Goal: Transaction & Acquisition: Obtain resource

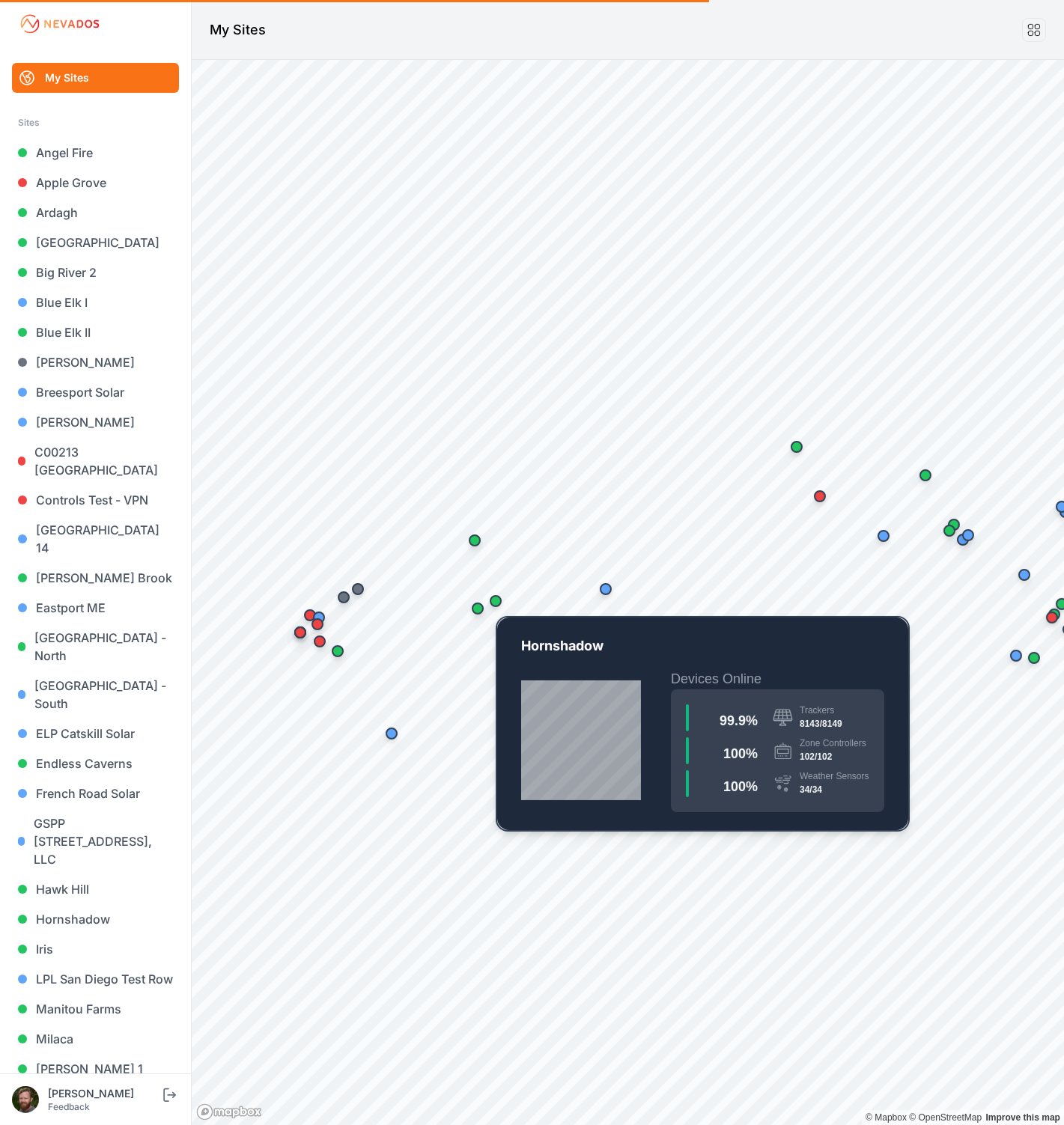
click at [496, 599] on div "Map marker" at bounding box center [495, 600] width 12 height 12
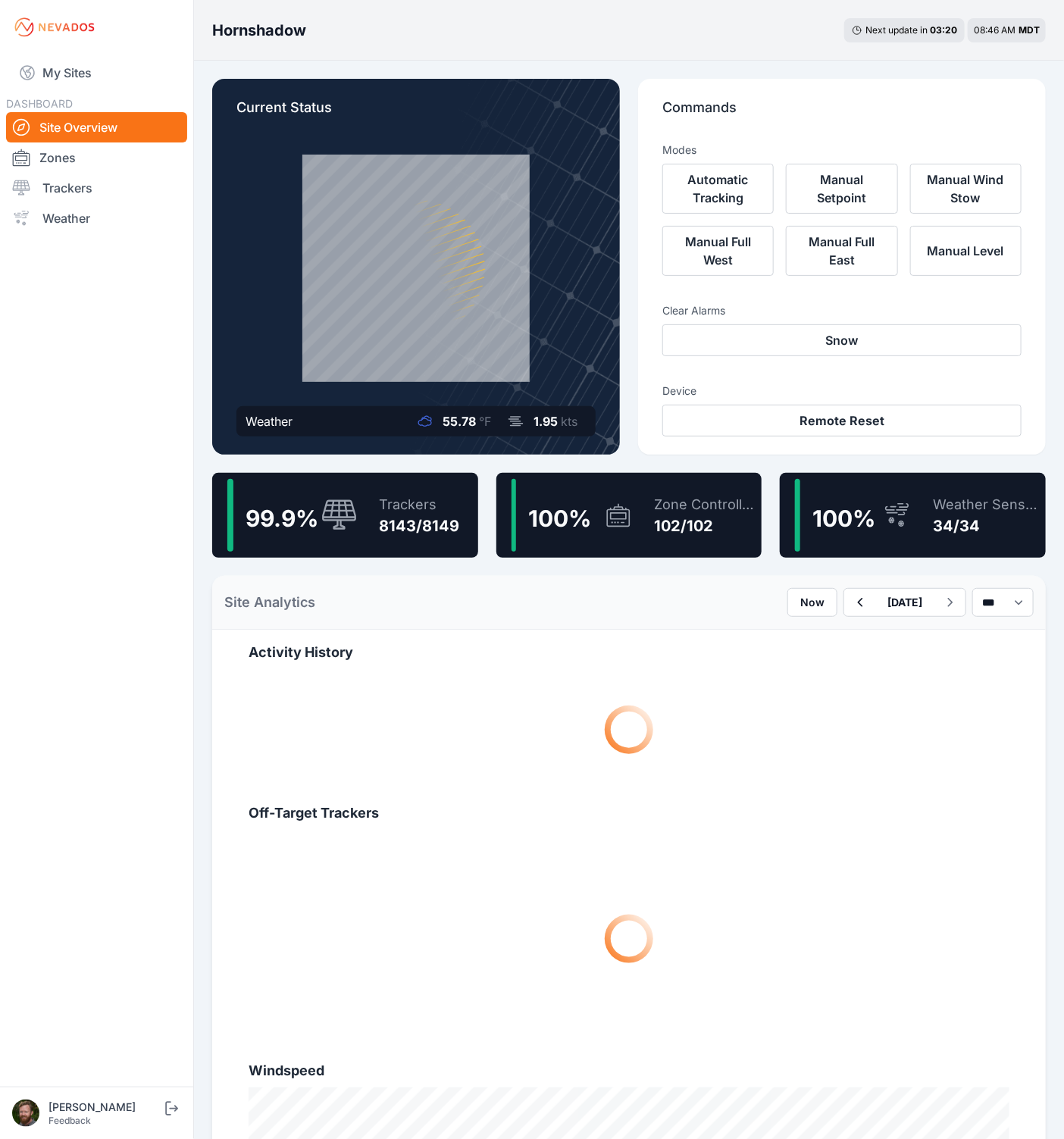
click at [400, 503] on div "Trackers" at bounding box center [419, 504] width 80 height 21
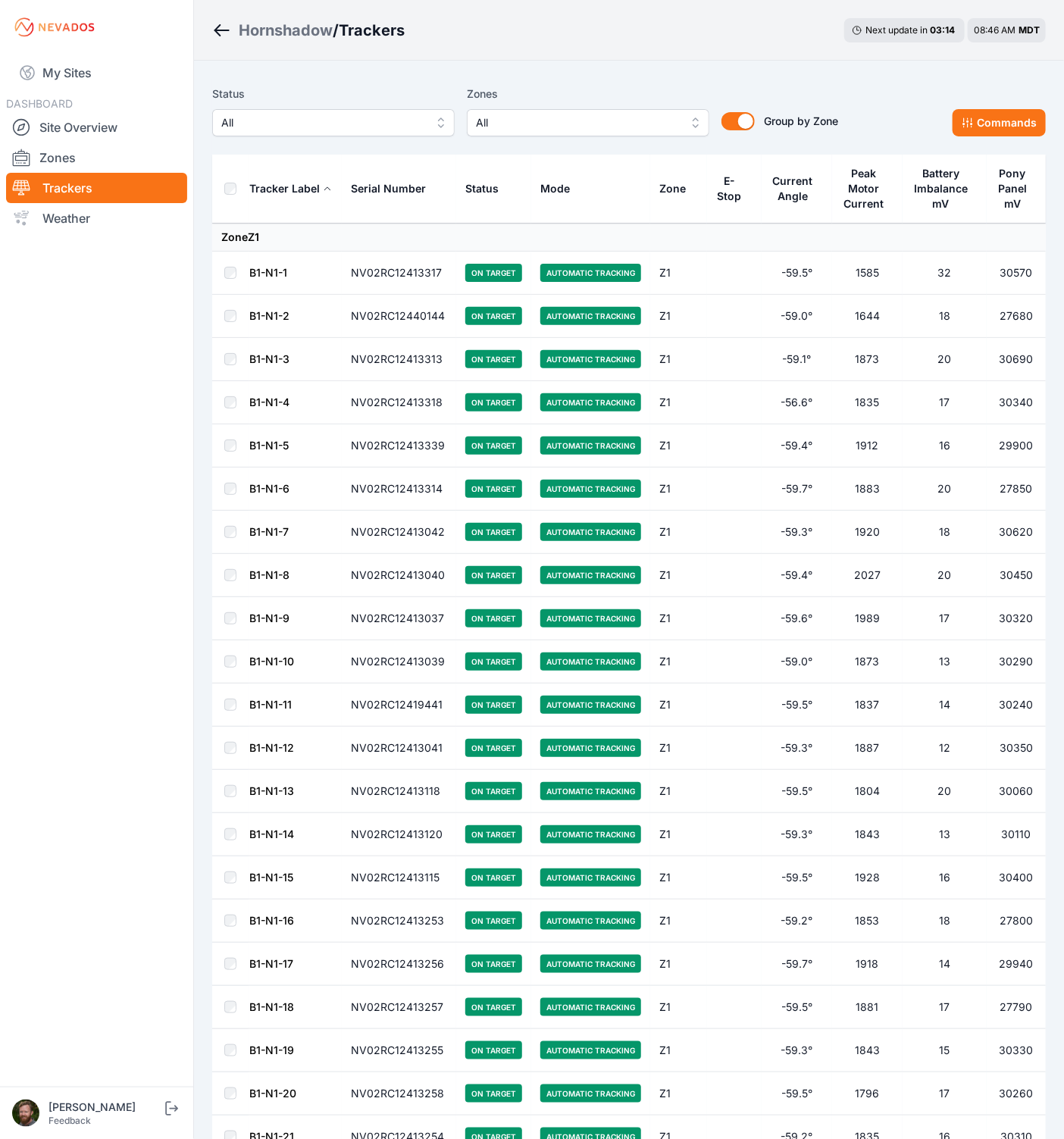
click at [776, 20] on div "Hornshadow / Trackers Next update in 03 : 14 08:46 AM MDT" at bounding box center [628, 30] width 869 height 61
click at [278, 314] on link "B1-N1-2" at bounding box center [269, 315] width 41 height 13
click at [767, 58] on div "Hornshadow / Trackers Next update in 00 : 00 09:02 AM MDT" at bounding box center [628, 30] width 869 height 61
click at [518, 125] on span "All" at bounding box center [577, 123] width 203 height 18
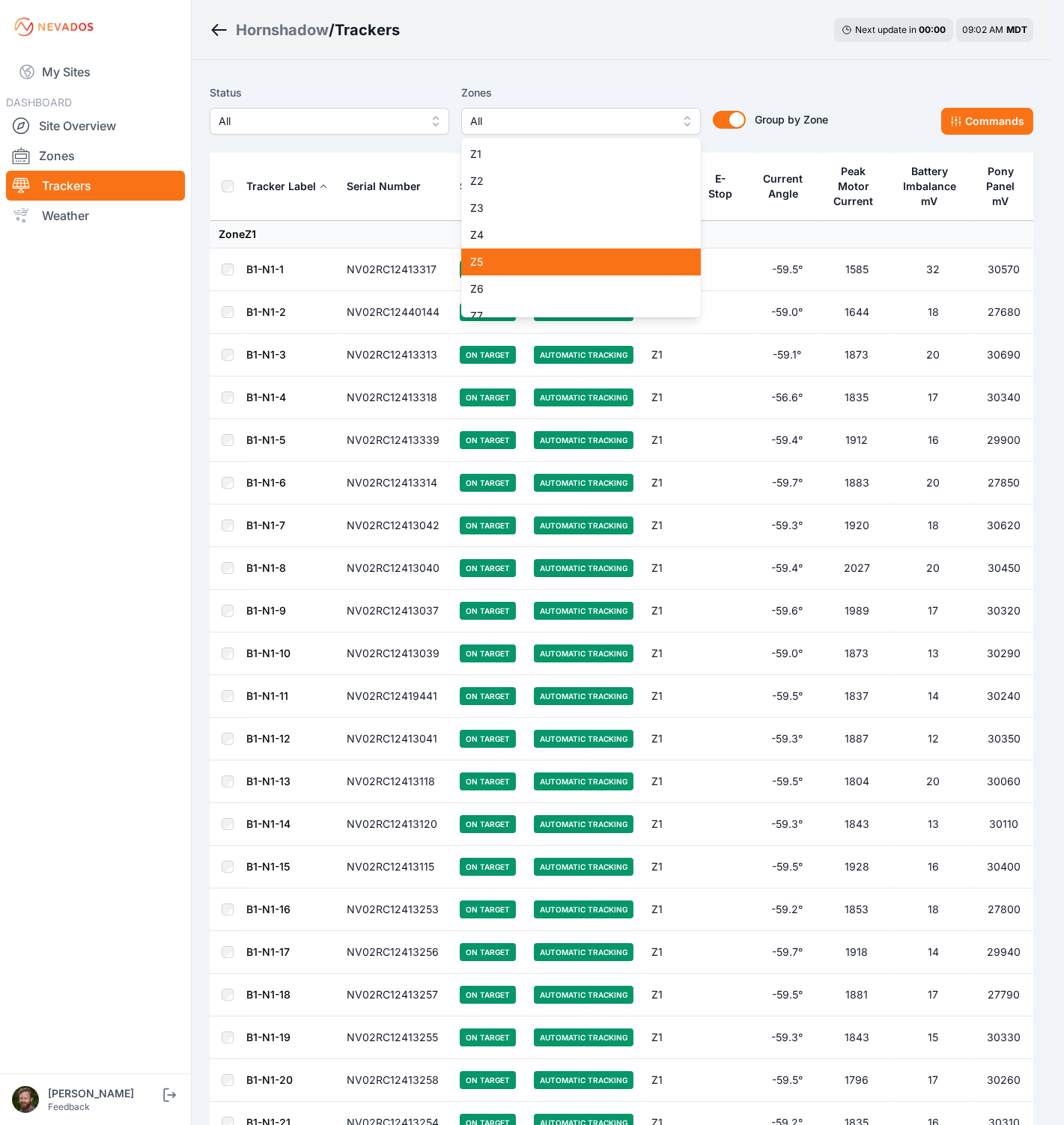
click at [552, 260] on span "Z5" at bounding box center [572, 261] width 204 height 15
click at [553, 280] on div "Z6" at bounding box center [580, 289] width 240 height 27
click at [552, 260] on span "Z5" at bounding box center [572, 261] width 204 height 15
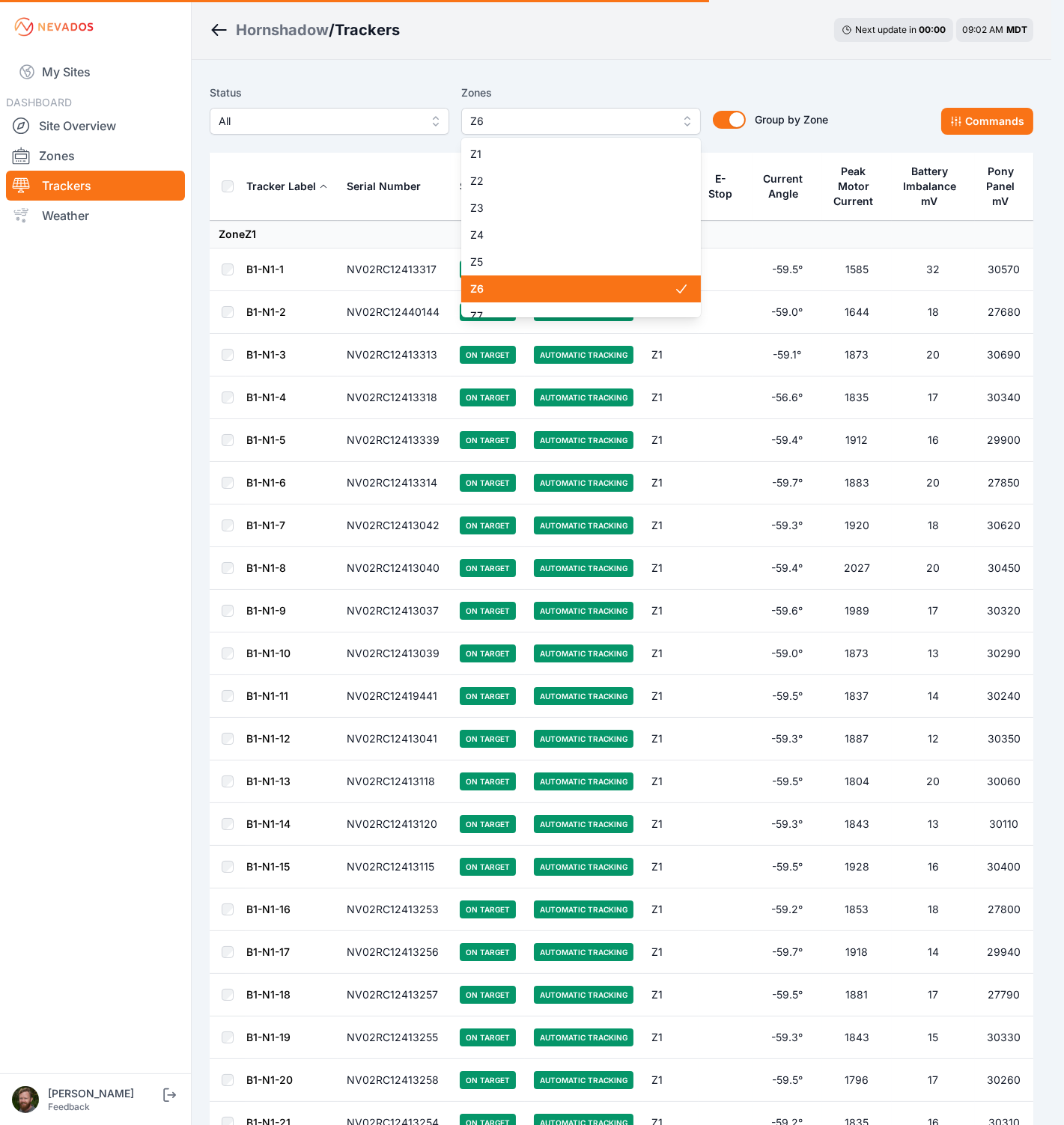
click at [546, 290] on span "Z6" at bounding box center [572, 289] width 204 height 15
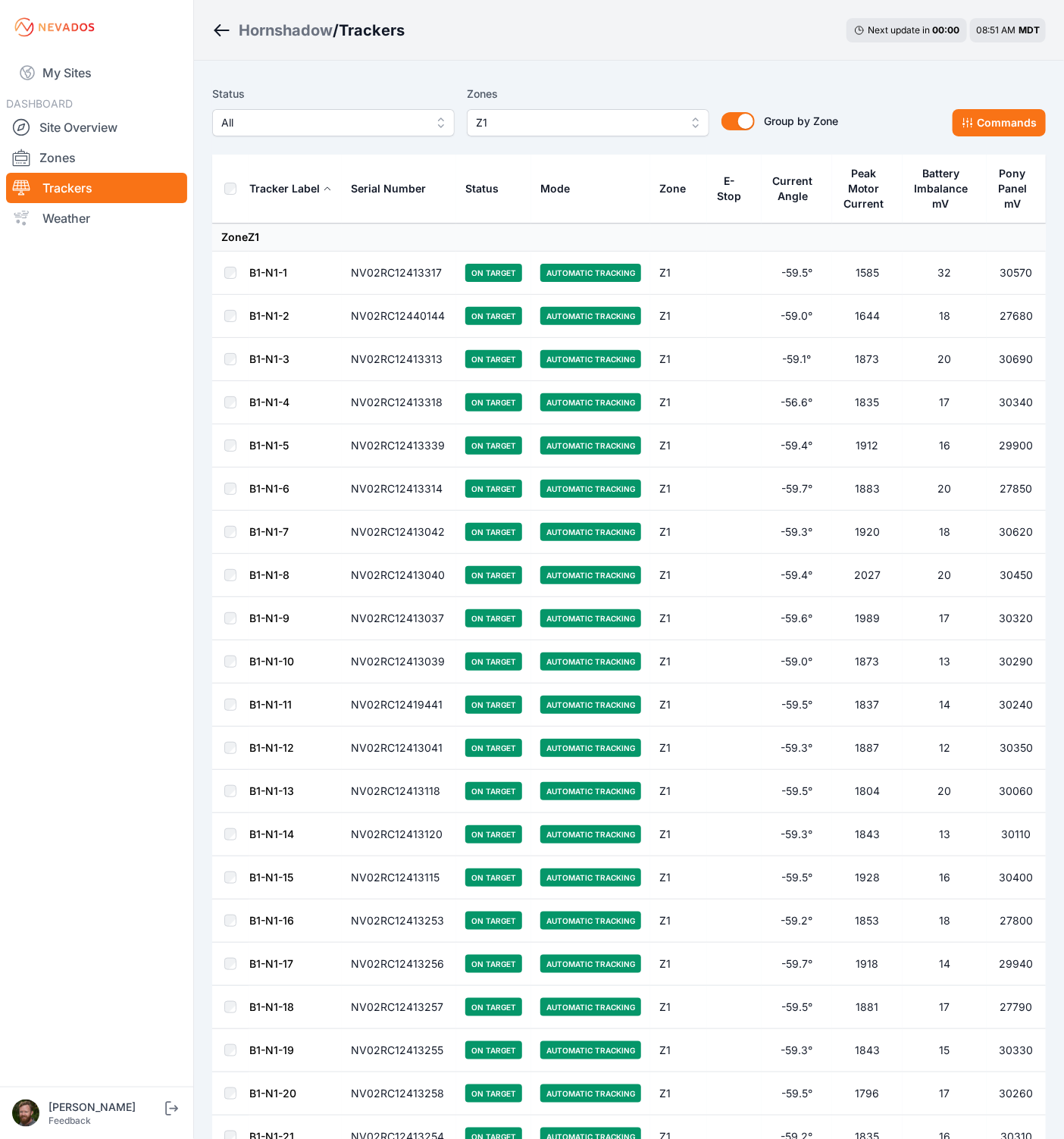
click at [725, 34] on div "Hornshadow / Trackers Next update in 00 : 00 08:51 AM MDT" at bounding box center [628, 30] width 869 height 61
click at [721, 56] on div "Hornshadow / Trackers Next update in 00 : 00 08:52 AM MDT" at bounding box center [628, 30] width 869 height 61
click at [718, 49] on div "Hornshadow / Trackers Next update in 00 : 00 08:52 AM MDT" at bounding box center [628, 30] width 869 height 61
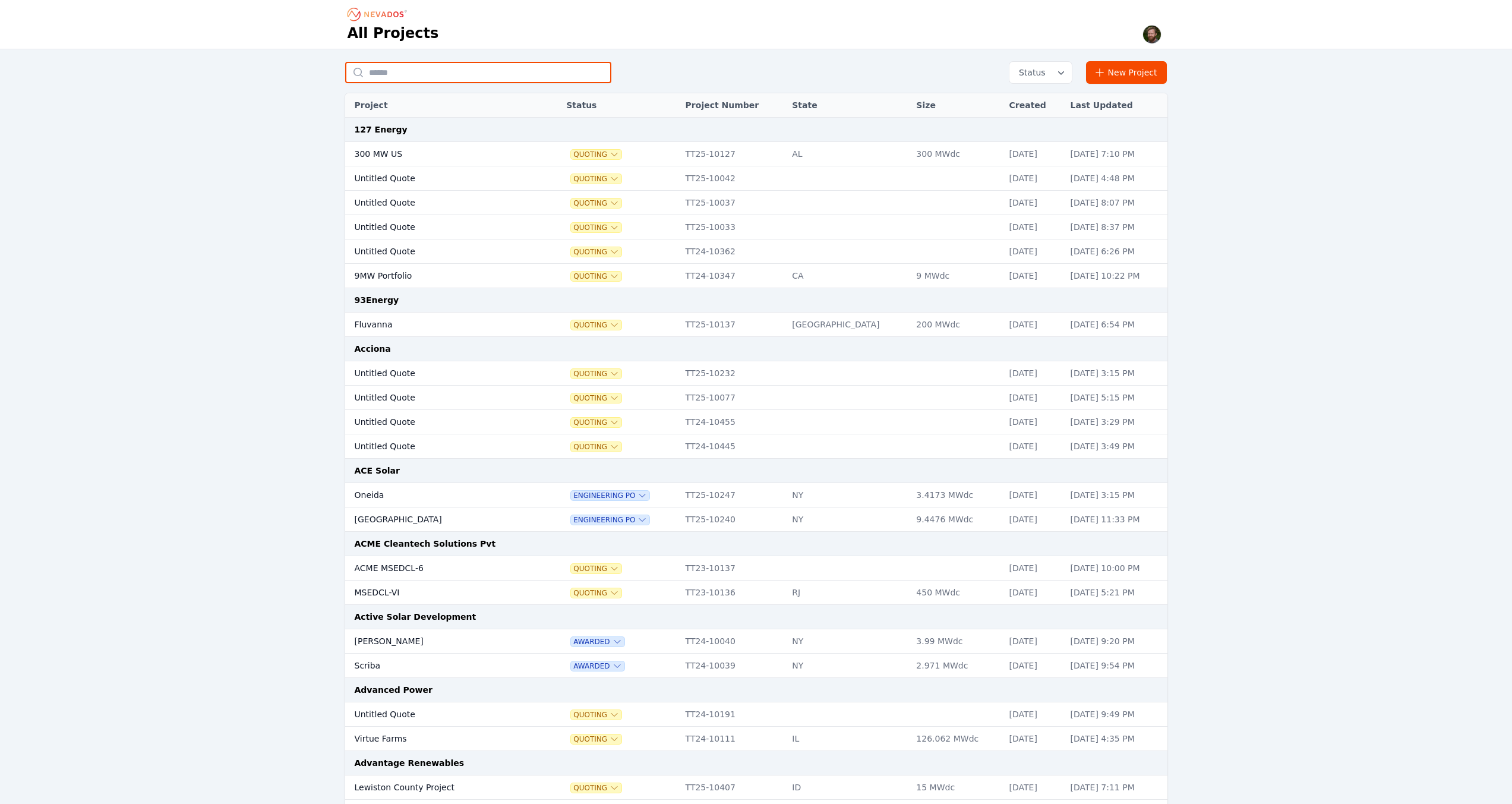
click at [494, 72] on input "text" at bounding box center [478, 72] width 266 height 22
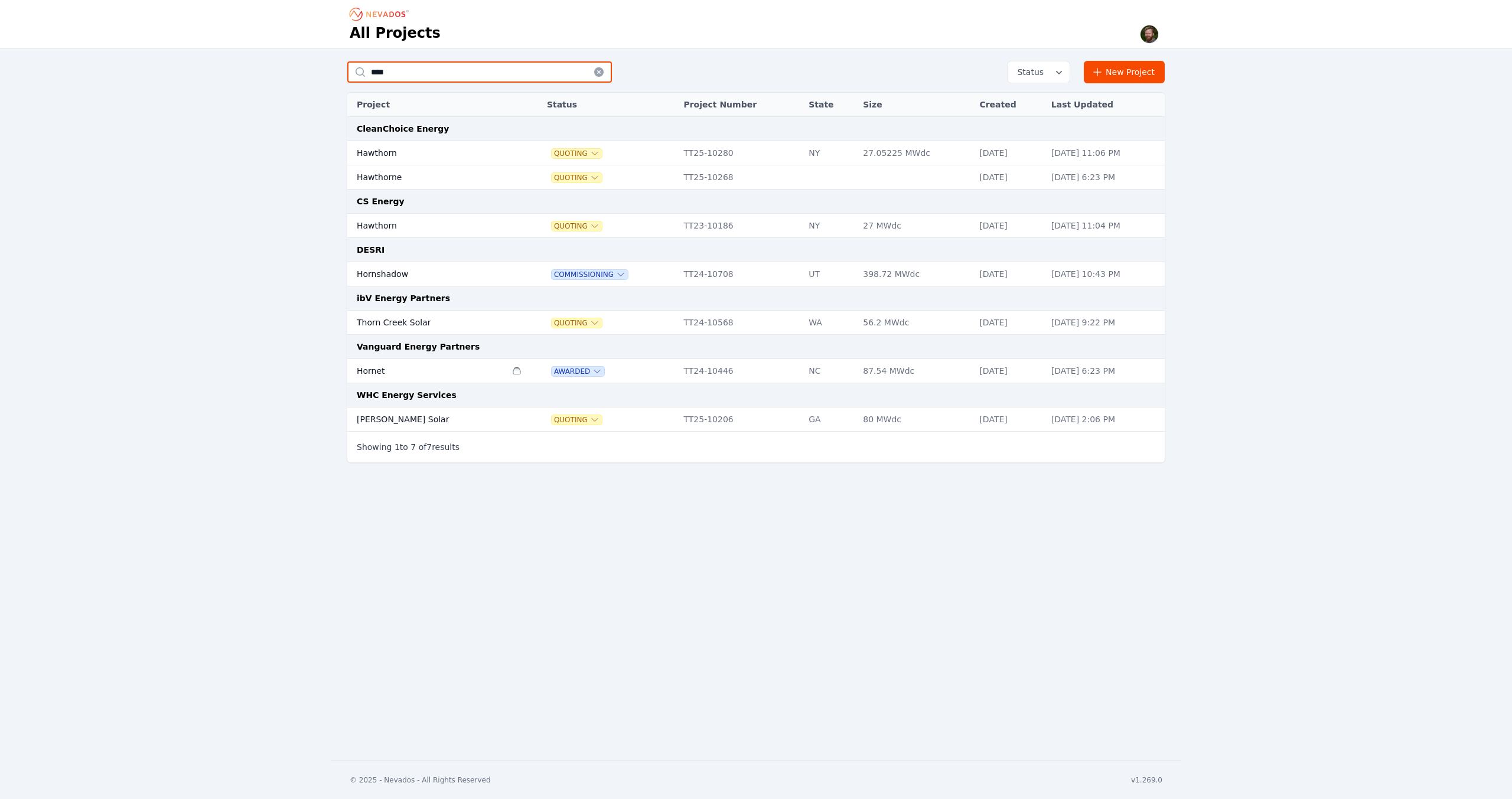
type input "****"
click at [377, 277] on td "Hornshadow" at bounding box center [426, 274] width 159 height 24
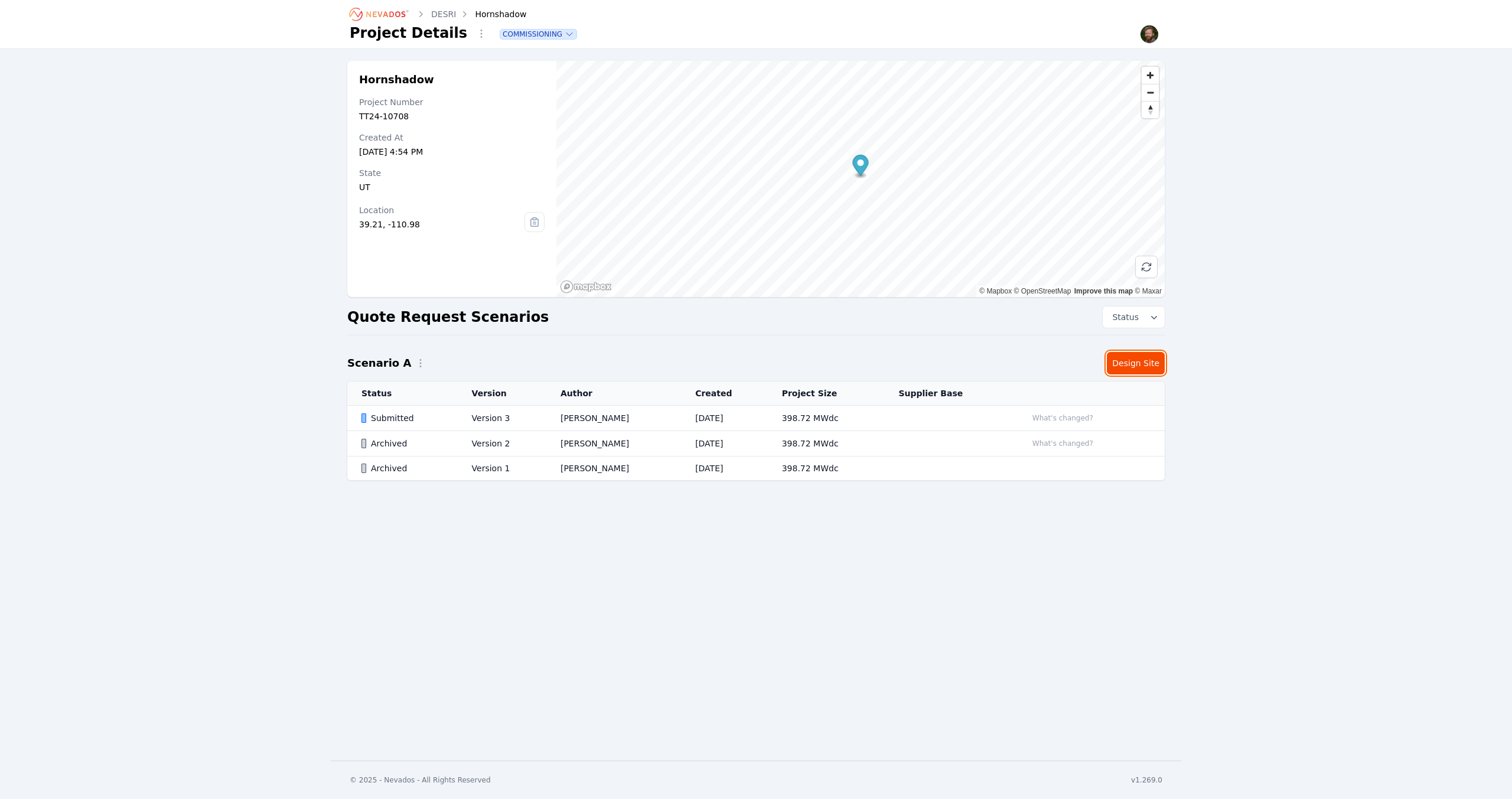
click at [1135, 363] on link "Design Site" at bounding box center [1135, 363] width 58 height 22
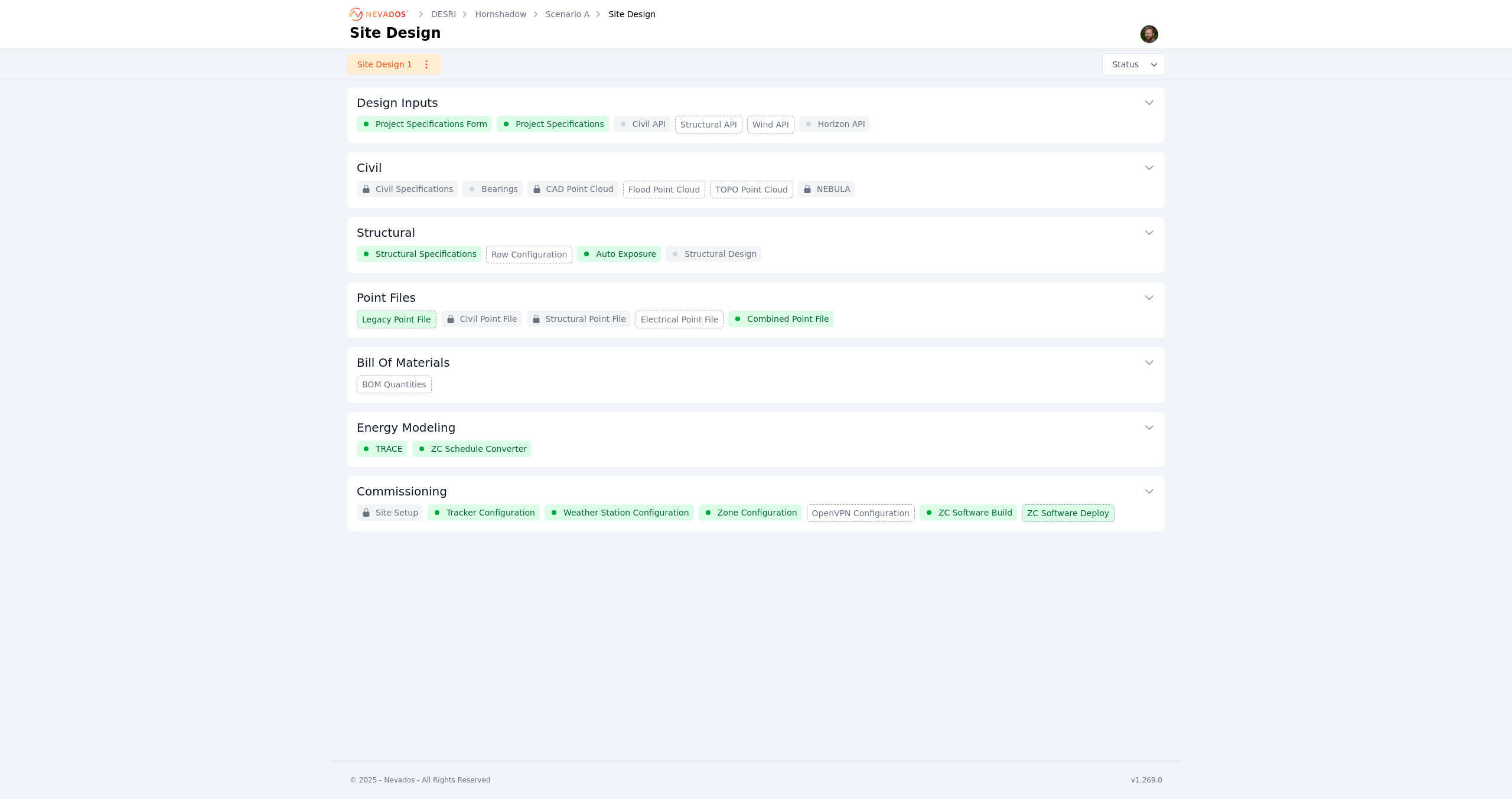
click at [1147, 491] on icon at bounding box center [1150, 491] width 9 height 5
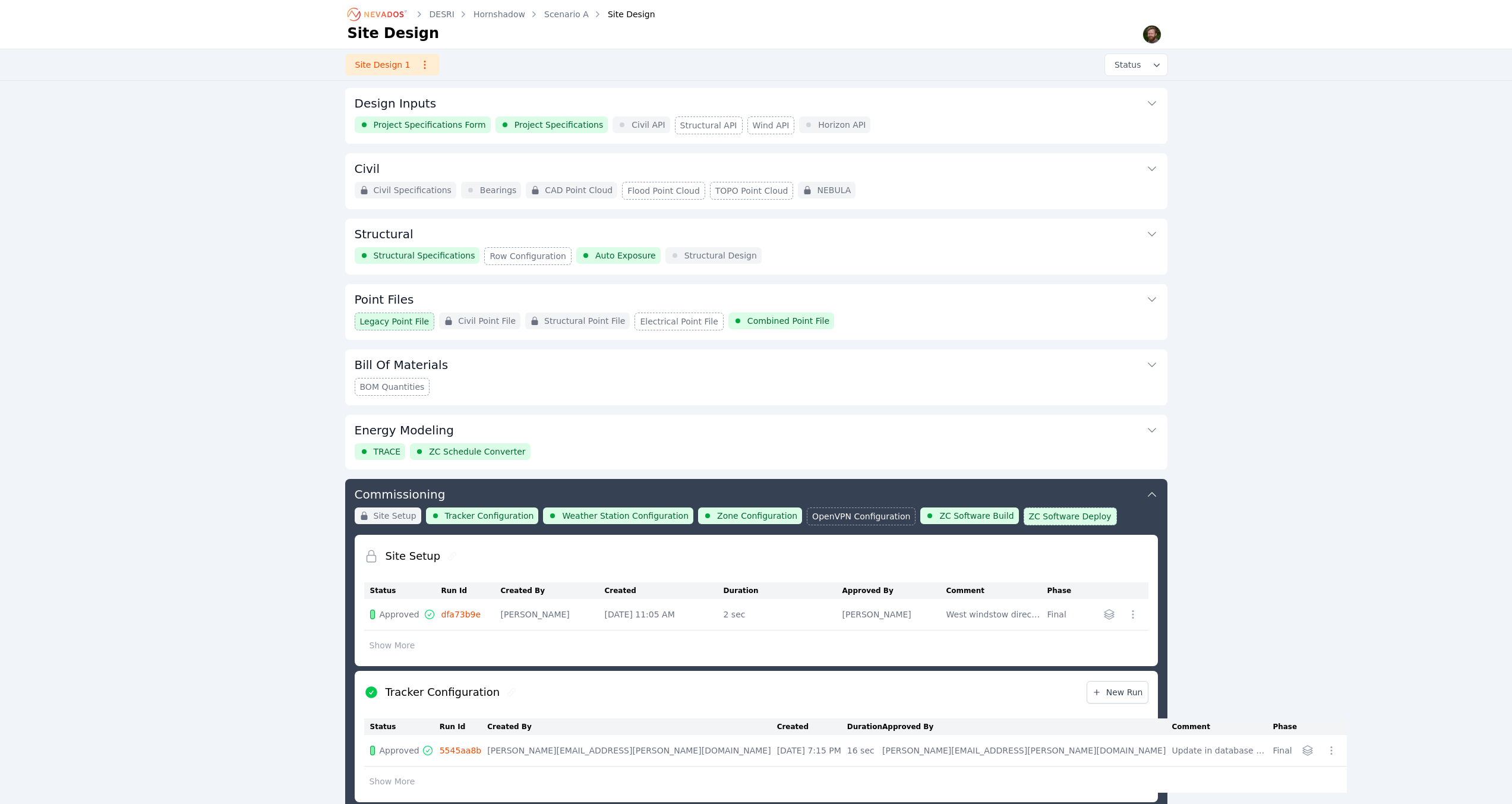
click at [1157, 232] on div "Structural Structural Specifications Row Configuration Auto Exposure Structural…" at bounding box center [755, 246] width 822 height 56
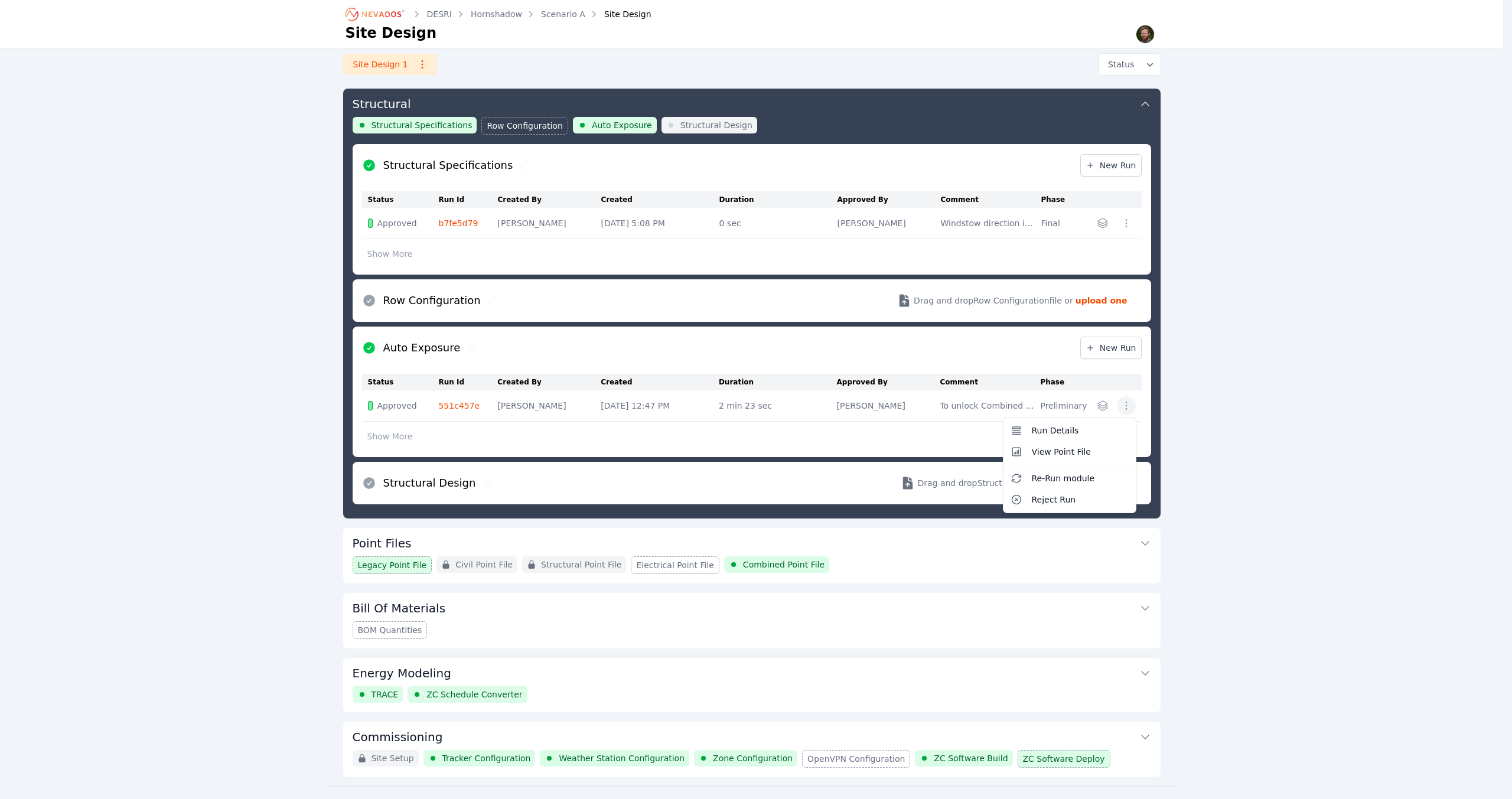
click at [1124, 405] on icon "button" at bounding box center [1126, 405] width 11 height 11
click at [1056, 456] on span "View Point File" at bounding box center [1061, 451] width 59 height 11
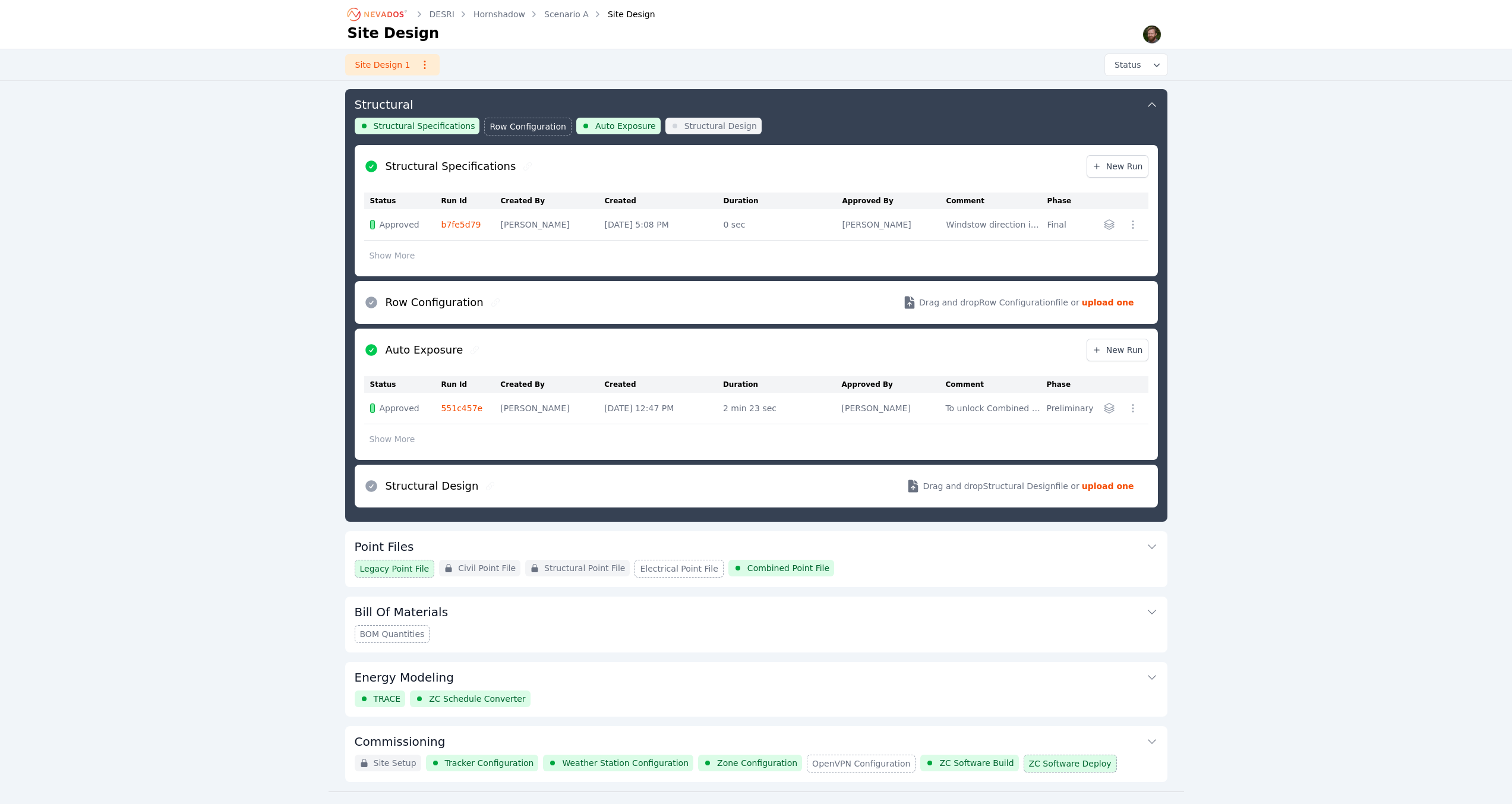
scroll to position [155, 0]
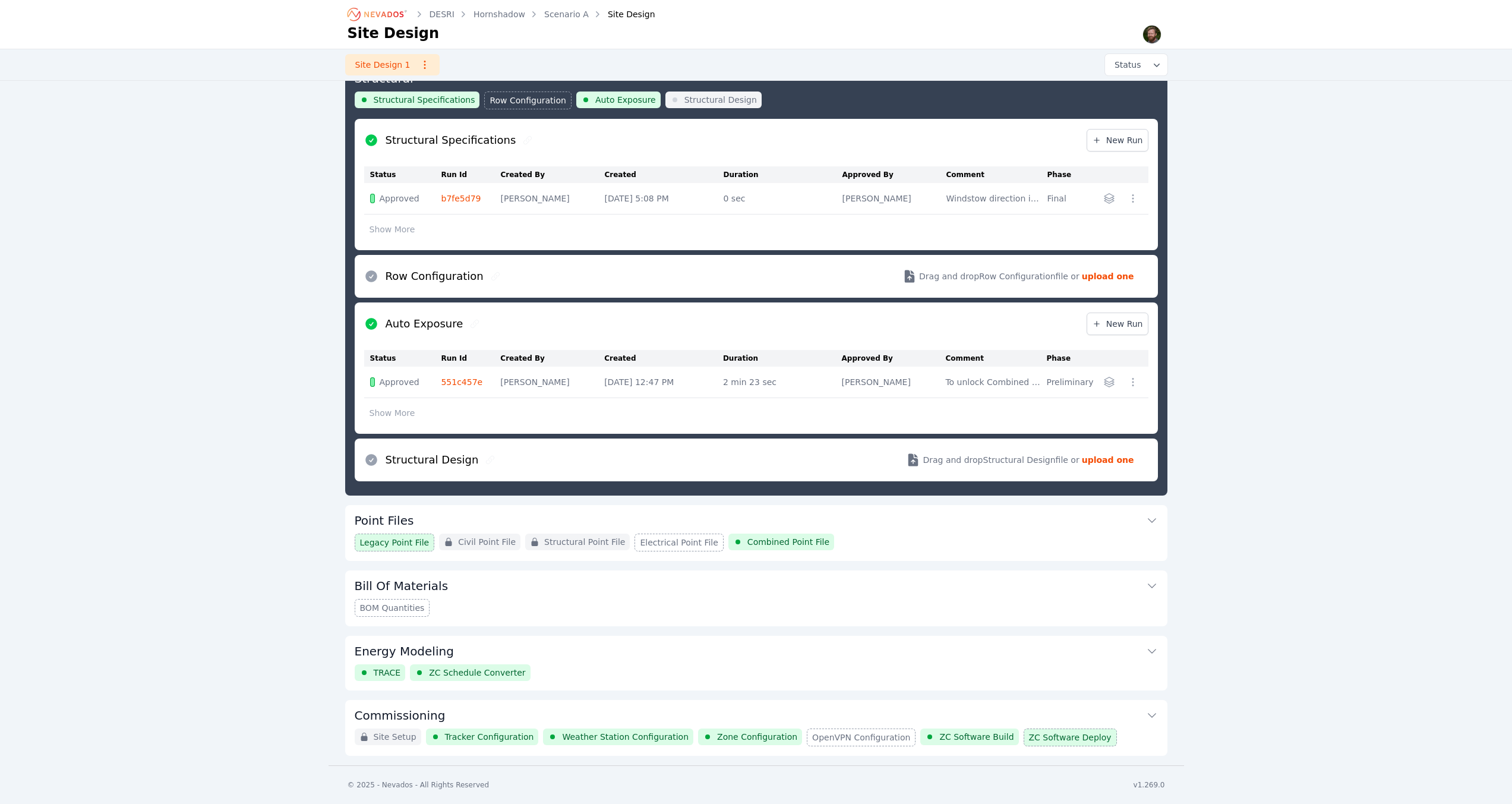
click at [1194, 678] on div "DESRI Hornshadow Scenario A Site Design Site Design Site Design 1 Status Design…" at bounding box center [756, 305] width 1512 height 921
click at [1190, 669] on div "DESRI Hornshadow Scenario A Site Design Site Design Site Design 1 Status Design…" at bounding box center [756, 305] width 1512 height 921
click at [1148, 520] on icon at bounding box center [1151, 521] width 12 height 12
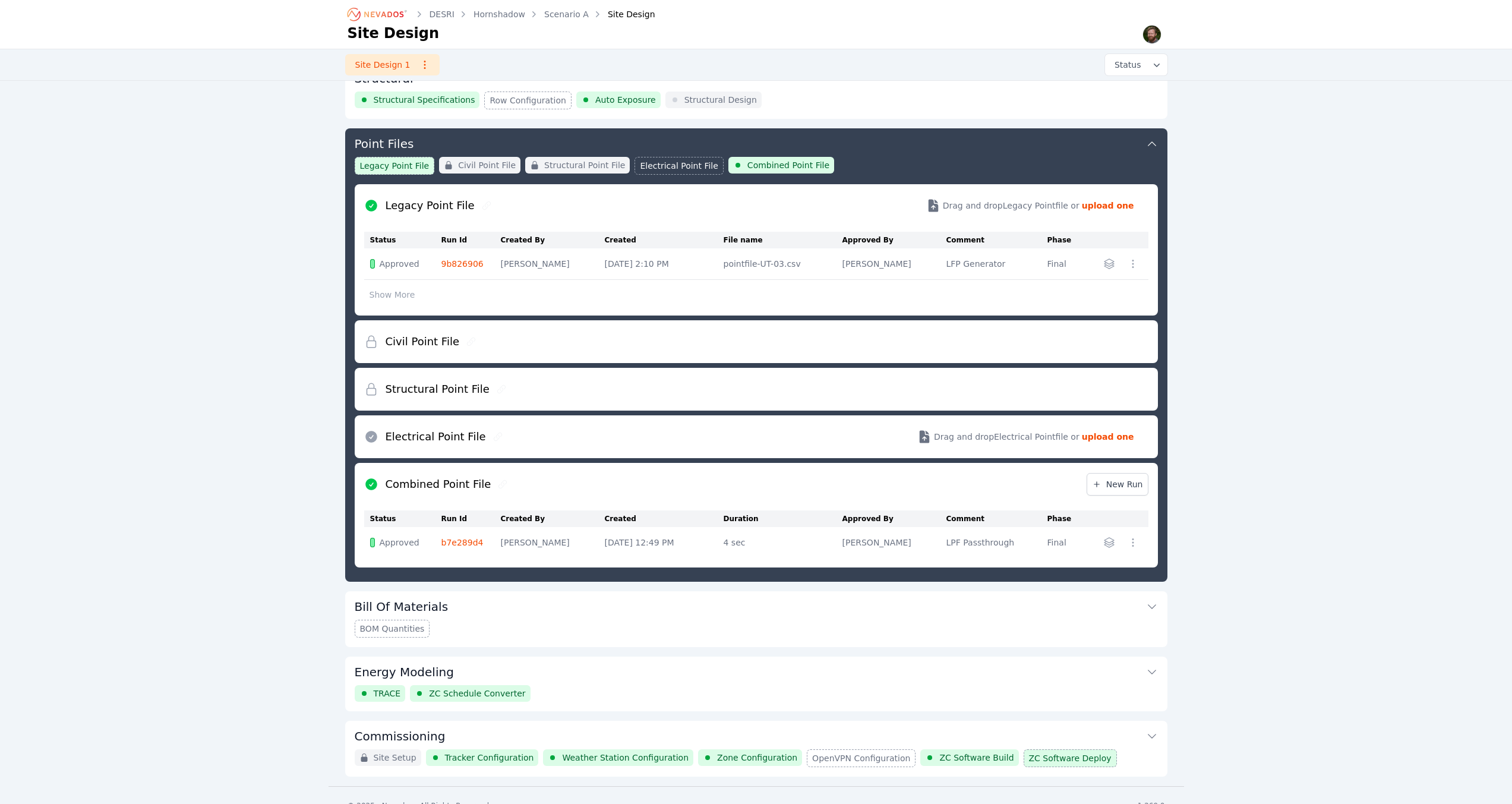
scroll to position [176, 0]
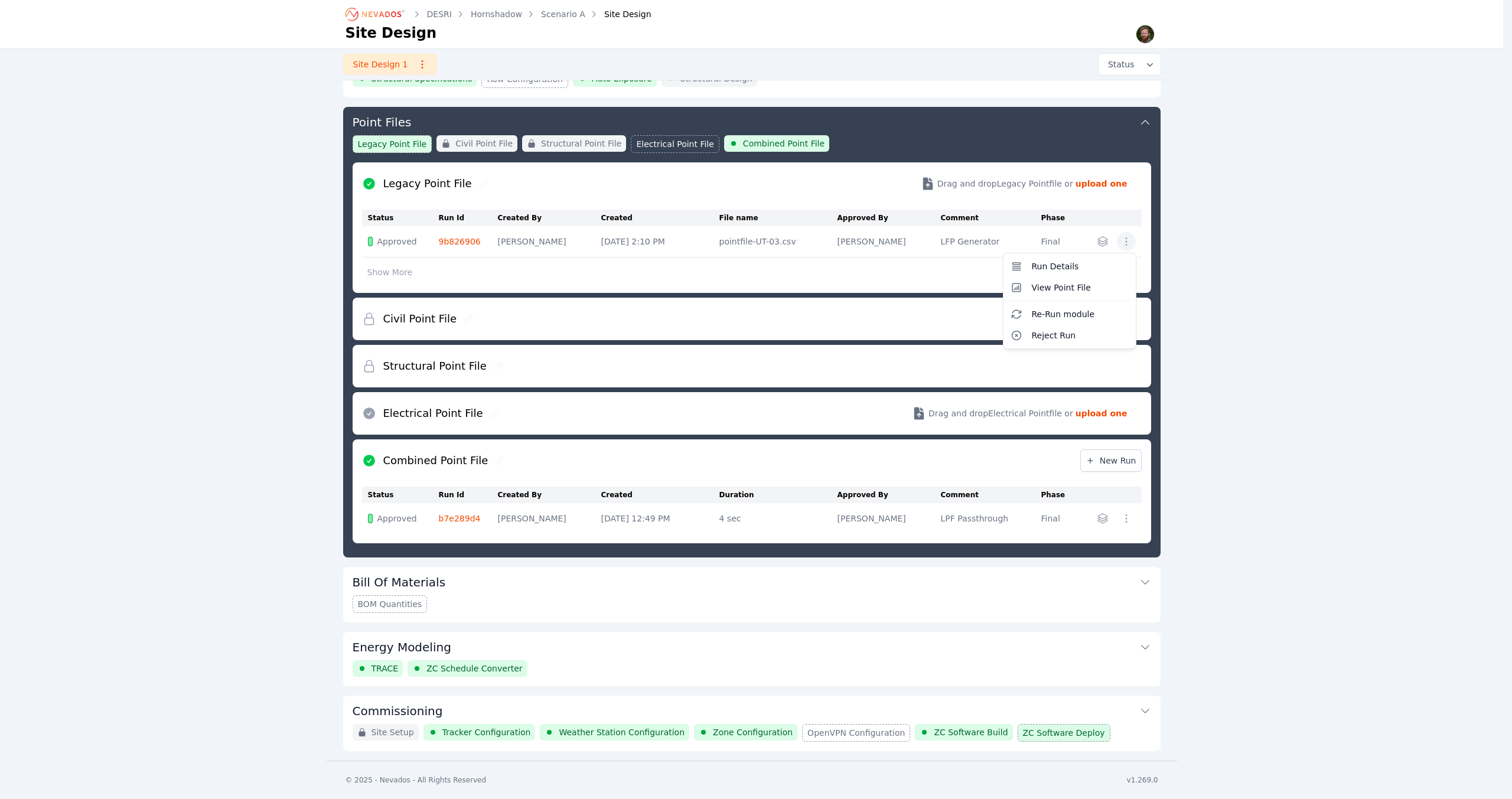
click at [1133, 236] on button "button" at bounding box center [1126, 241] width 19 height 19
click at [1070, 287] on span "View Point File" at bounding box center [1061, 287] width 59 height 11
